Goal: Task Accomplishment & Management: Complete application form

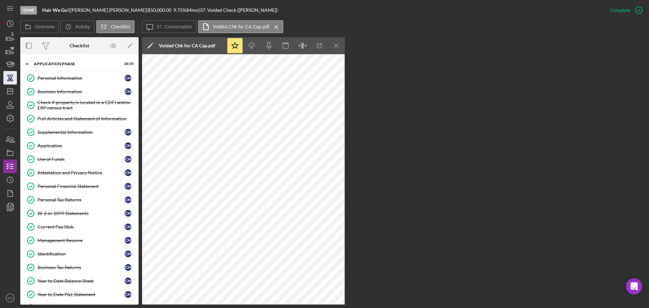
scroll to position [641, 0]
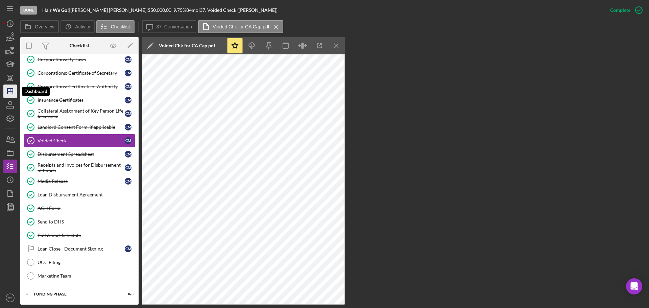
click at [10, 90] on line "button" at bounding box center [10, 90] width 0 height 3
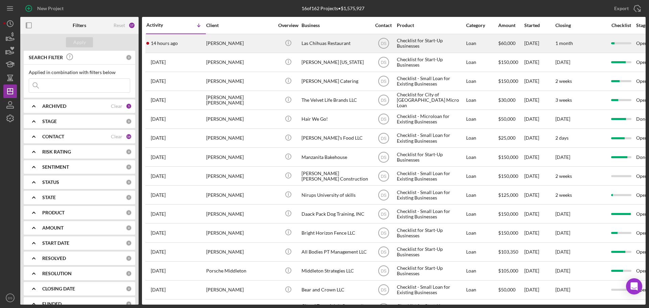
click at [247, 42] on div "[PERSON_NAME]" at bounding box center [240, 43] width 68 height 18
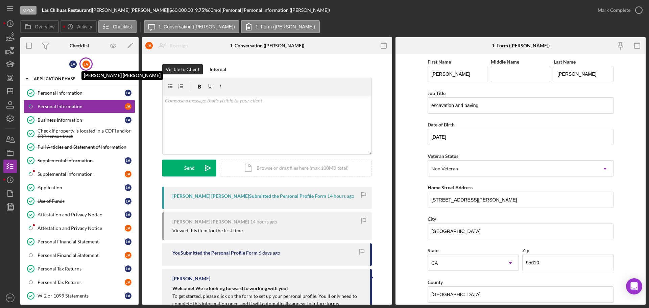
click at [86, 62] on div "[PERSON_NAME]" at bounding box center [85, 64] width 7 height 7
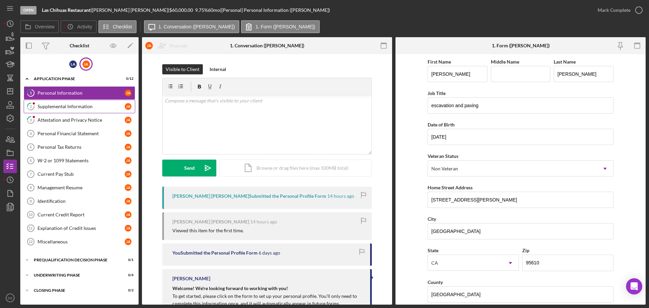
click at [91, 108] on div "Supplemental Information" at bounding box center [81, 106] width 87 height 5
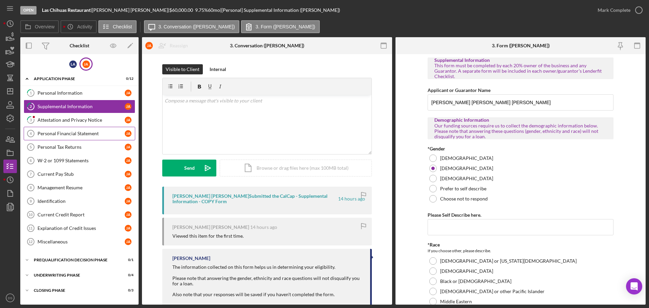
drag, startPoint x: 90, startPoint y: 119, endPoint x: 115, endPoint y: 132, distance: 27.5
click at [115, 132] on div "1 Personal Information [PERSON_NAME] 2 Supplemental Information [PERSON_NAME] 3…" at bounding box center [79, 169] width 118 height 166
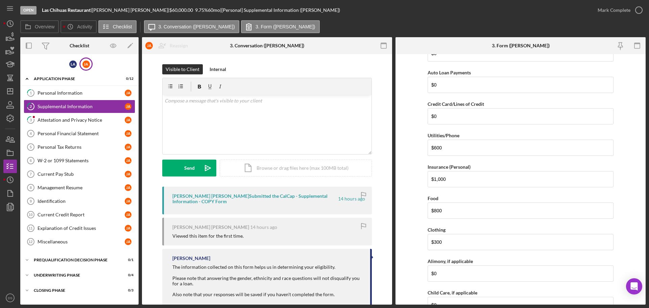
scroll to position [811, 0]
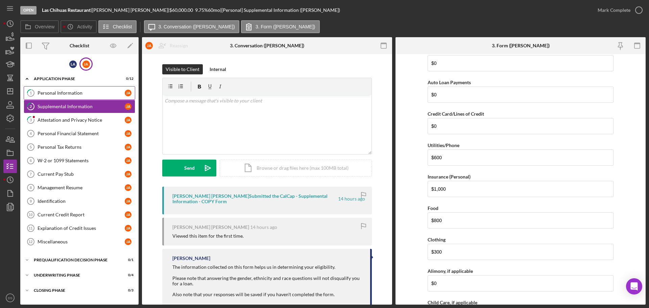
click at [56, 89] on link "1 Personal Information [PERSON_NAME]" at bounding box center [80, 93] width 112 height 14
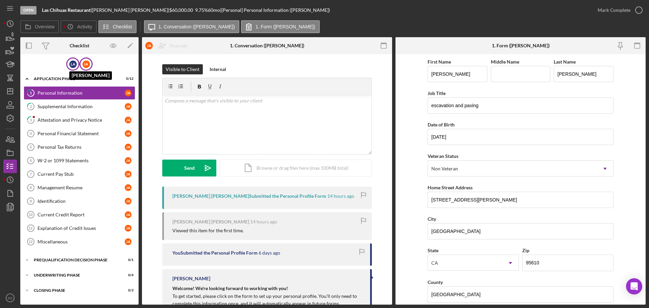
click at [75, 66] on div "L A" at bounding box center [72, 64] width 7 height 7
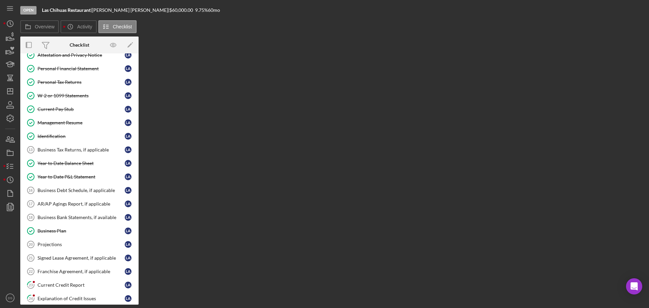
scroll to position [135, 0]
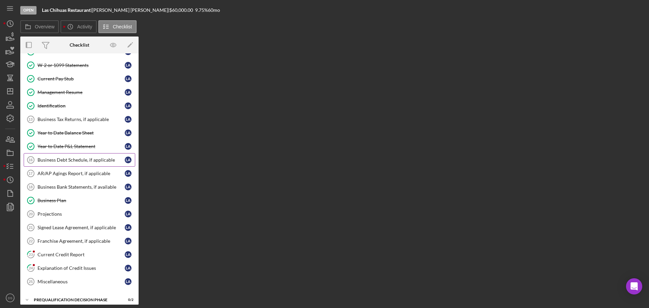
click at [88, 158] on div "Business Debt Schedule, if applicable" at bounding box center [81, 159] width 87 height 5
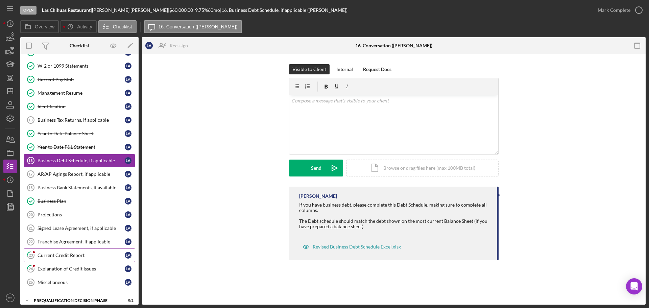
click at [77, 258] on div "Current Credit Report" at bounding box center [81, 255] width 87 height 5
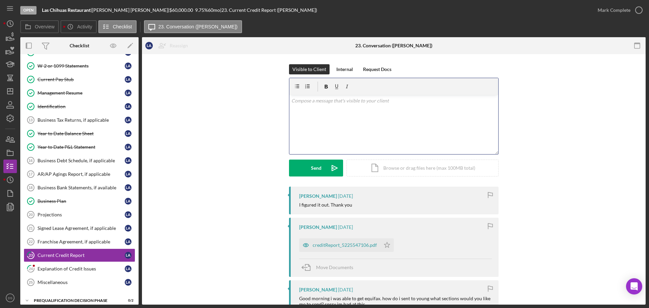
click at [356, 114] on div "v Color teal Color pink Remove color Add row above Add row below Add column bef…" at bounding box center [393, 124] width 209 height 59
click at [319, 176] on div "Send" at bounding box center [316, 168] width 10 height 17
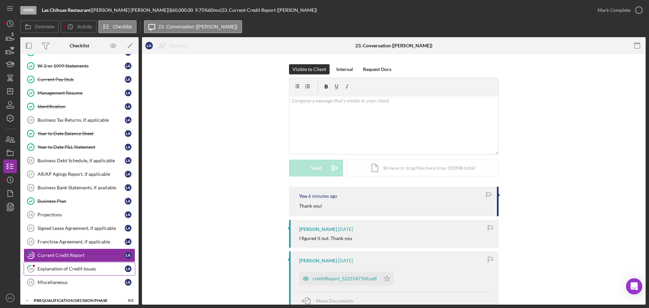
click at [92, 263] on link "24 Explanation of Credit Issues L A" at bounding box center [80, 269] width 112 height 14
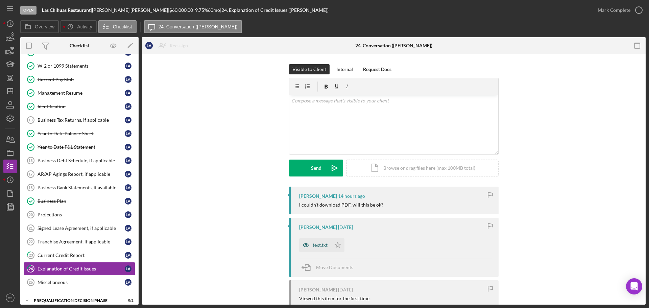
click at [320, 244] on div "text.txt" at bounding box center [320, 244] width 15 height 5
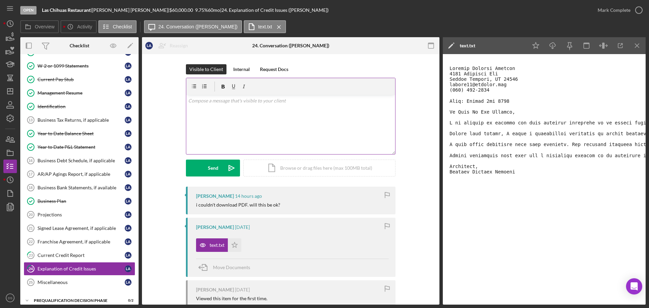
click at [199, 97] on div "v Color teal Color pink Remove color Add row above Add row below Add column bef…" at bounding box center [290, 124] width 209 height 59
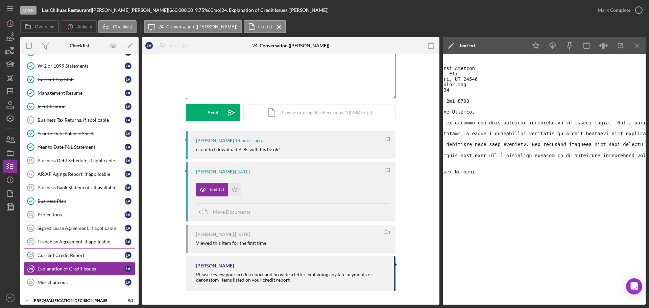
scroll to position [54, 0]
click at [67, 253] on div "Current Credit Report" at bounding box center [81, 255] width 87 height 5
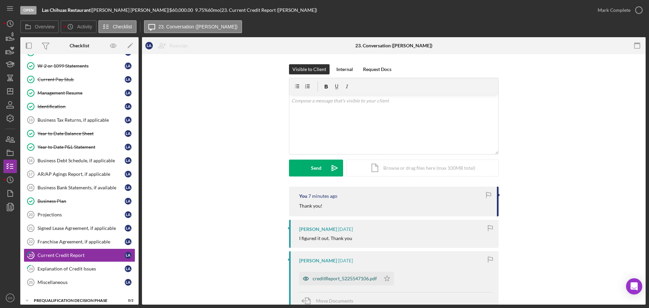
click at [348, 280] on div "creditReport_5225547106.pdf" at bounding box center [345, 278] width 64 height 5
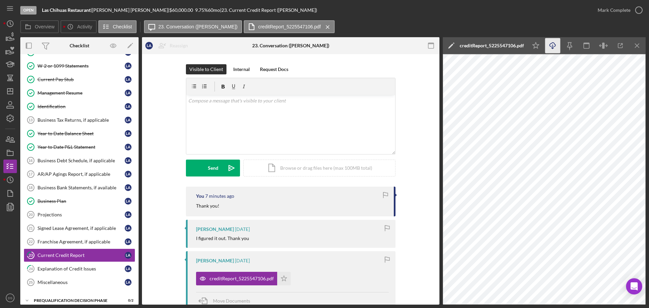
click at [553, 45] on icon "Icon/Download" at bounding box center [552, 45] width 15 height 15
